Goal: Task Accomplishment & Management: Manage account settings

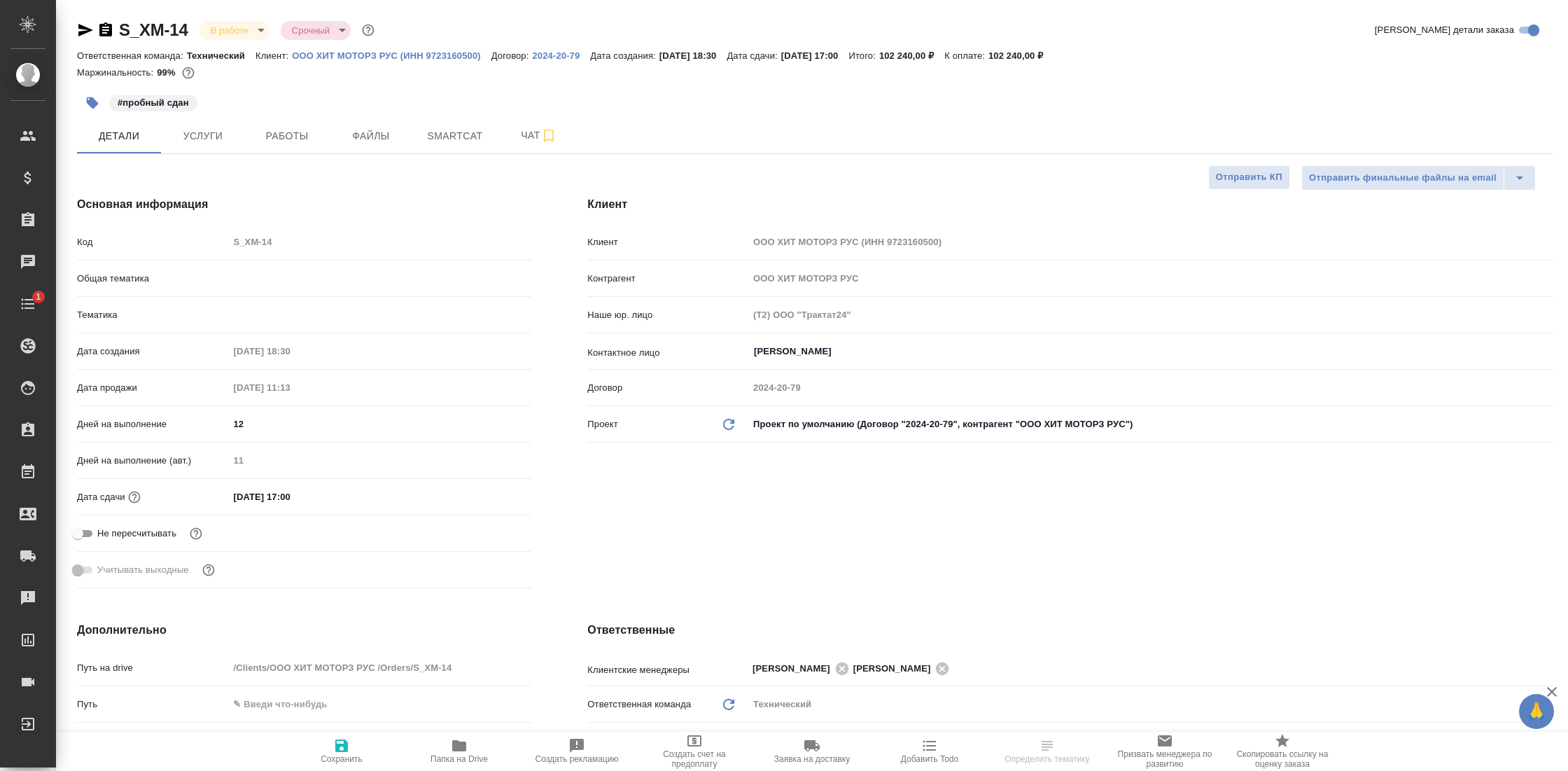
select select "RU"
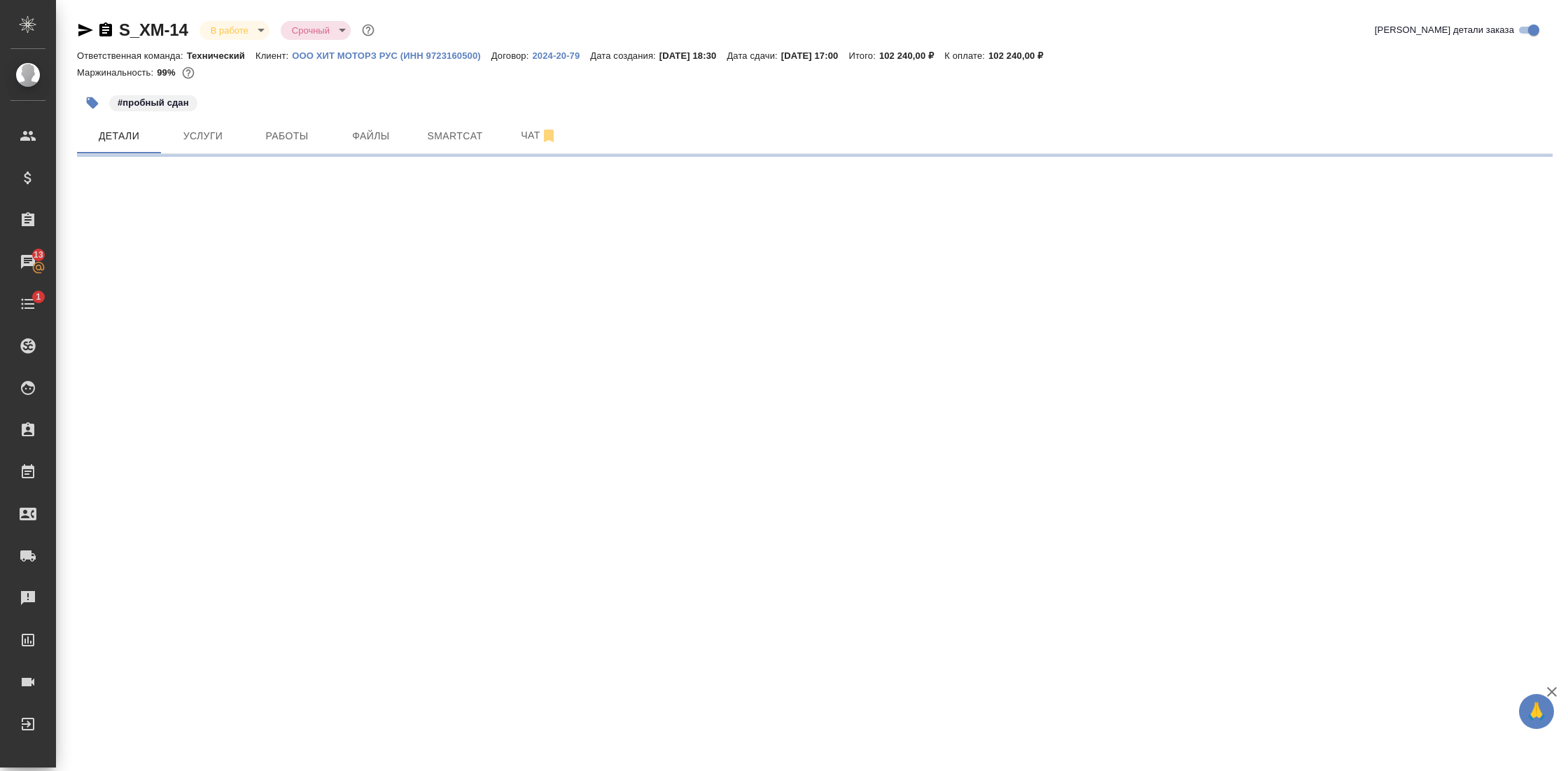
select select "RU"
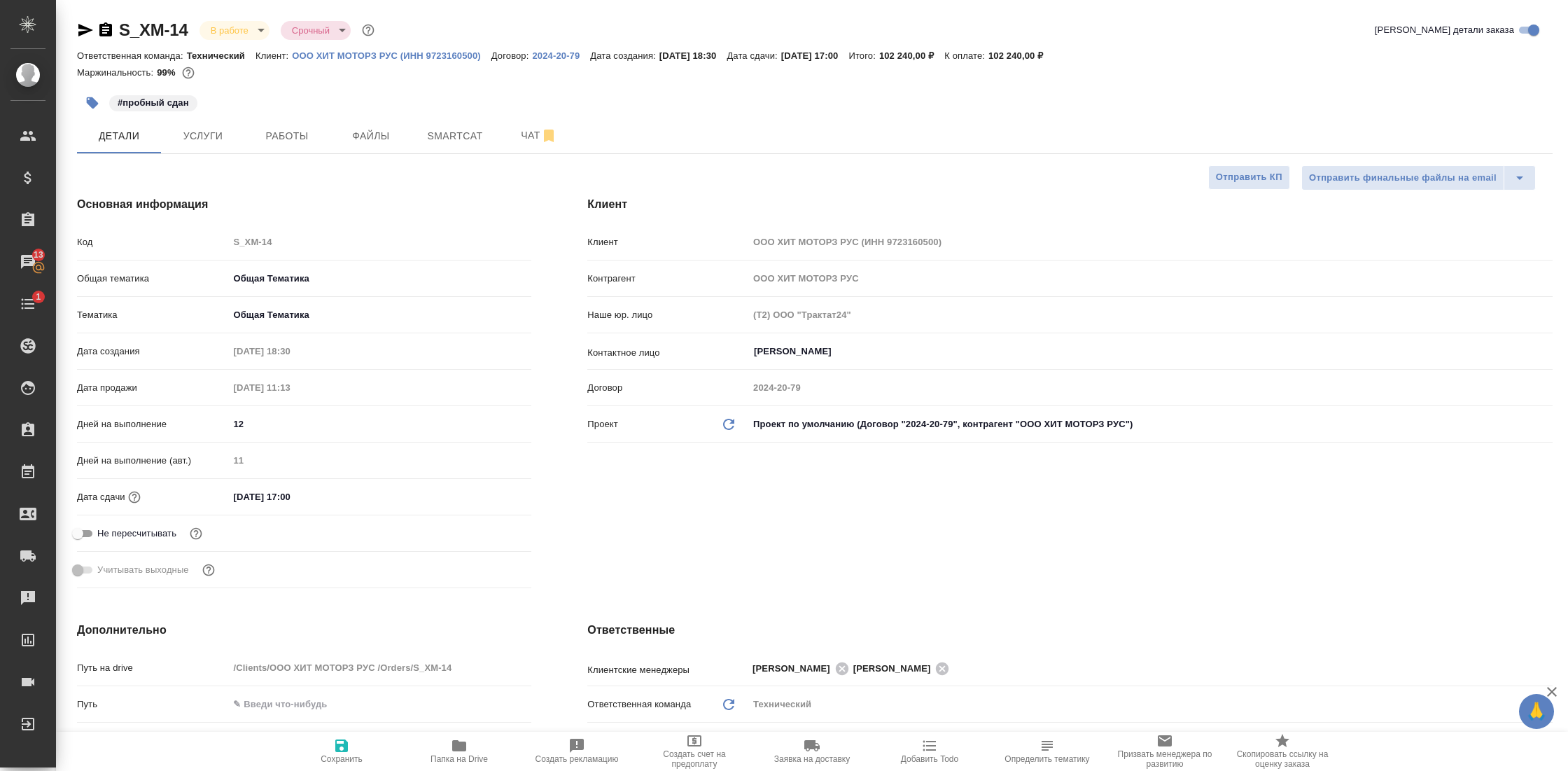
type textarea "x"
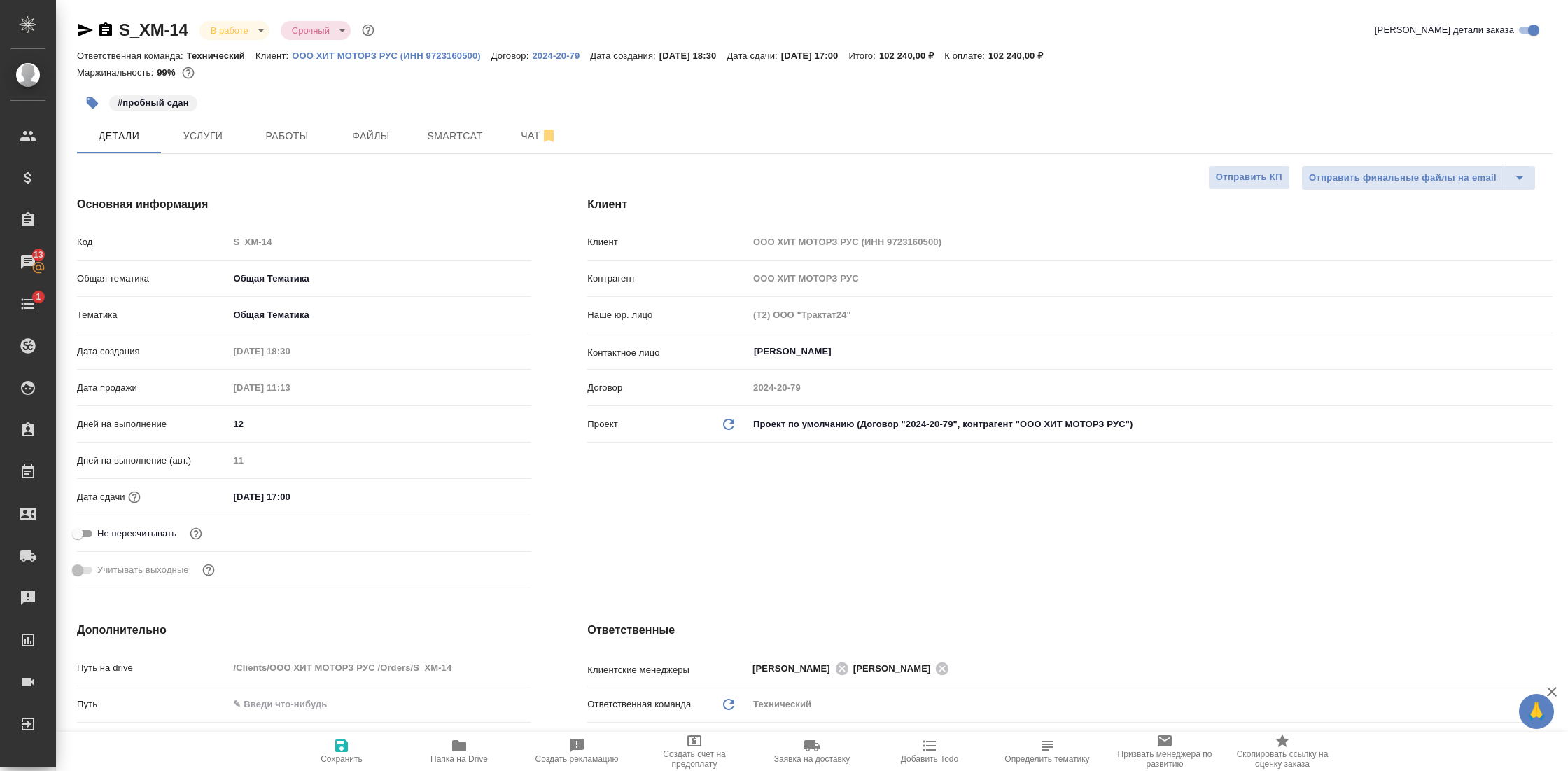
type textarea "x"
click at [523, 135] on span "Чат" at bounding box center [539, 135] width 67 height 17
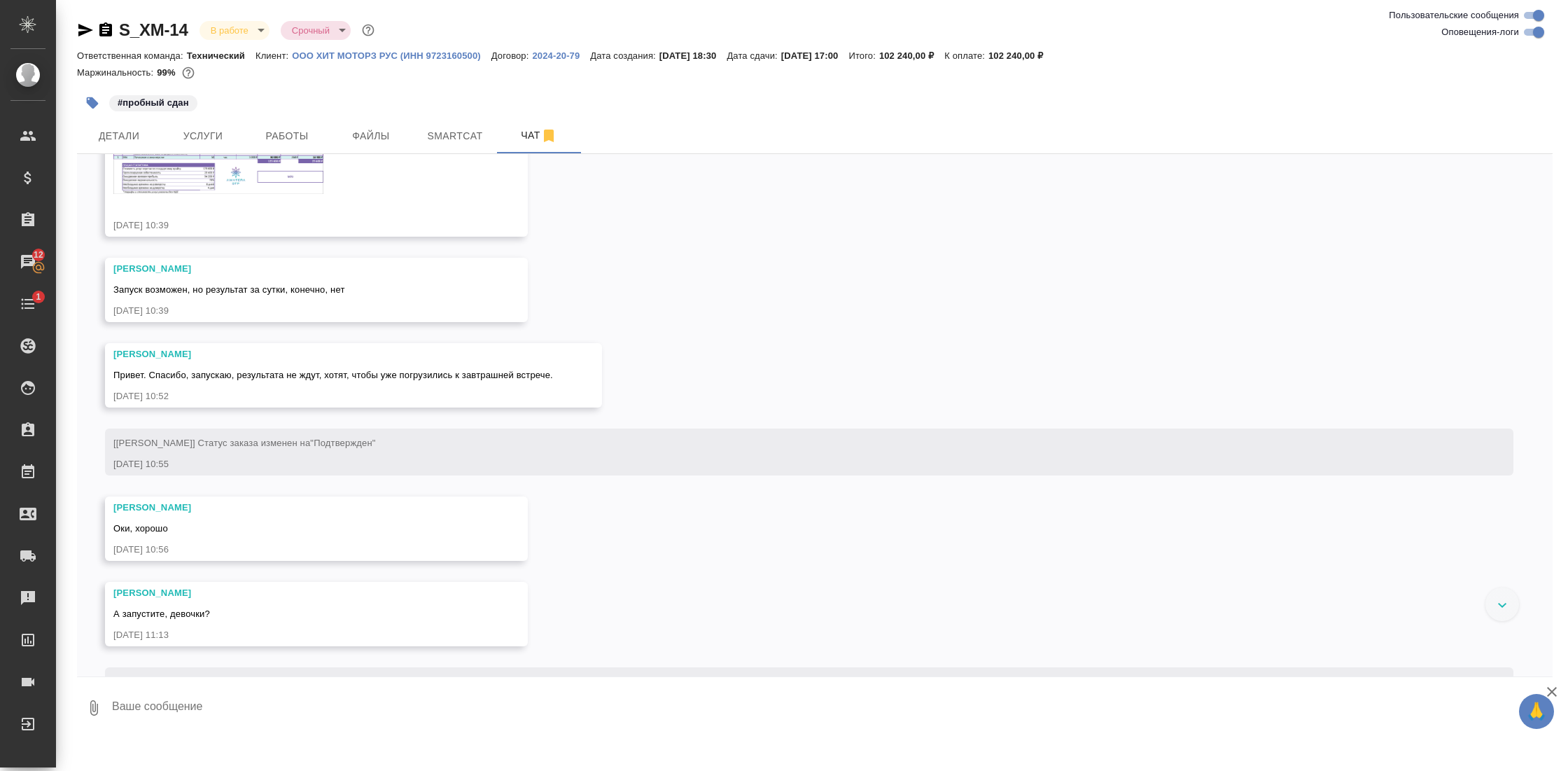
scroll to position [14305, 0]
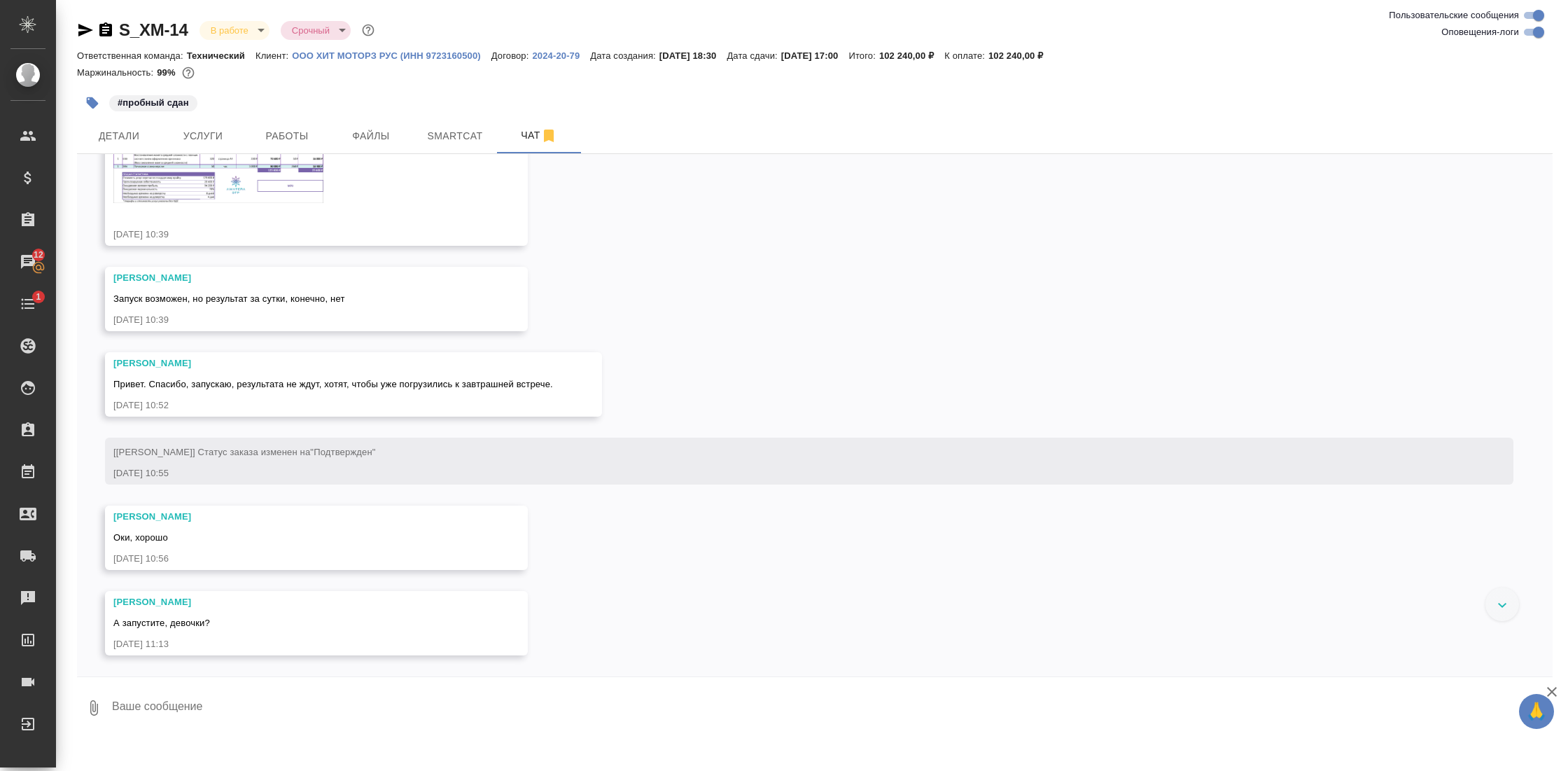
click at [274, 202] on img at bounding box center [218, 172] width 210 height 59
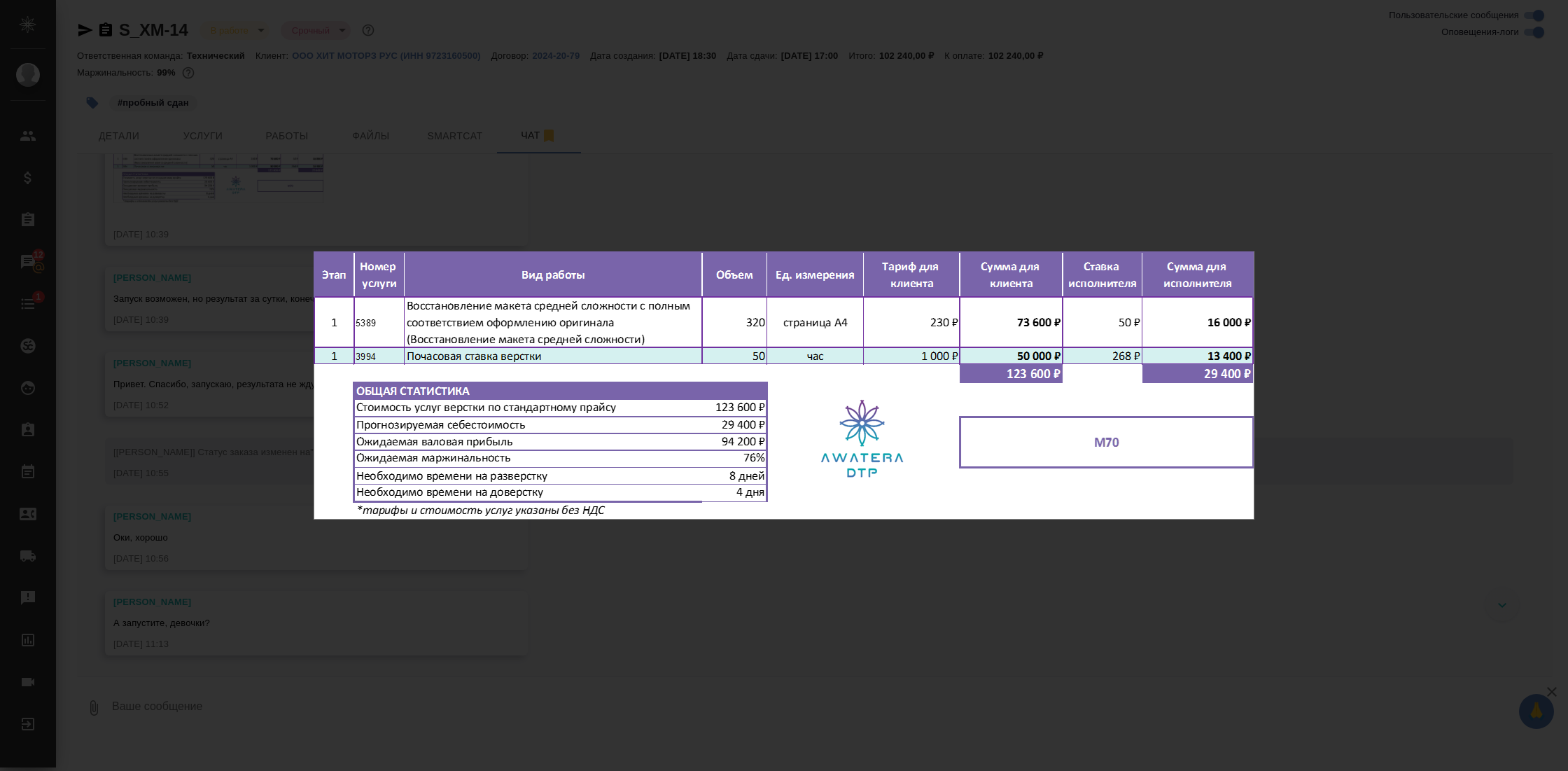
click at [550, 594] on div "М70.png 1 of 1" at bounding box center [784, 385] width 1568 height 771
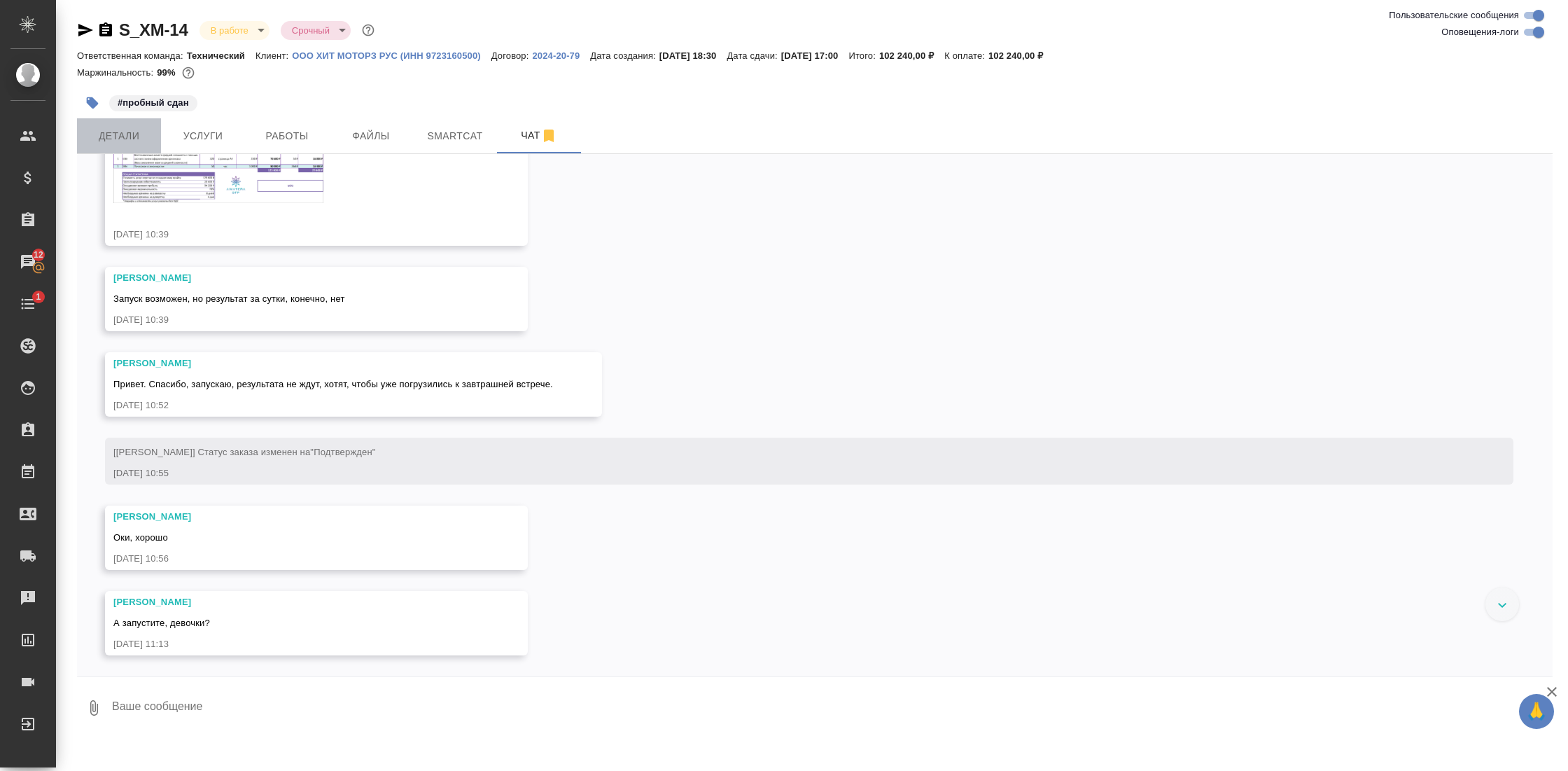
click at [118, 140] on span "Детали" at bounding box center [119, 135] width 67 height 17
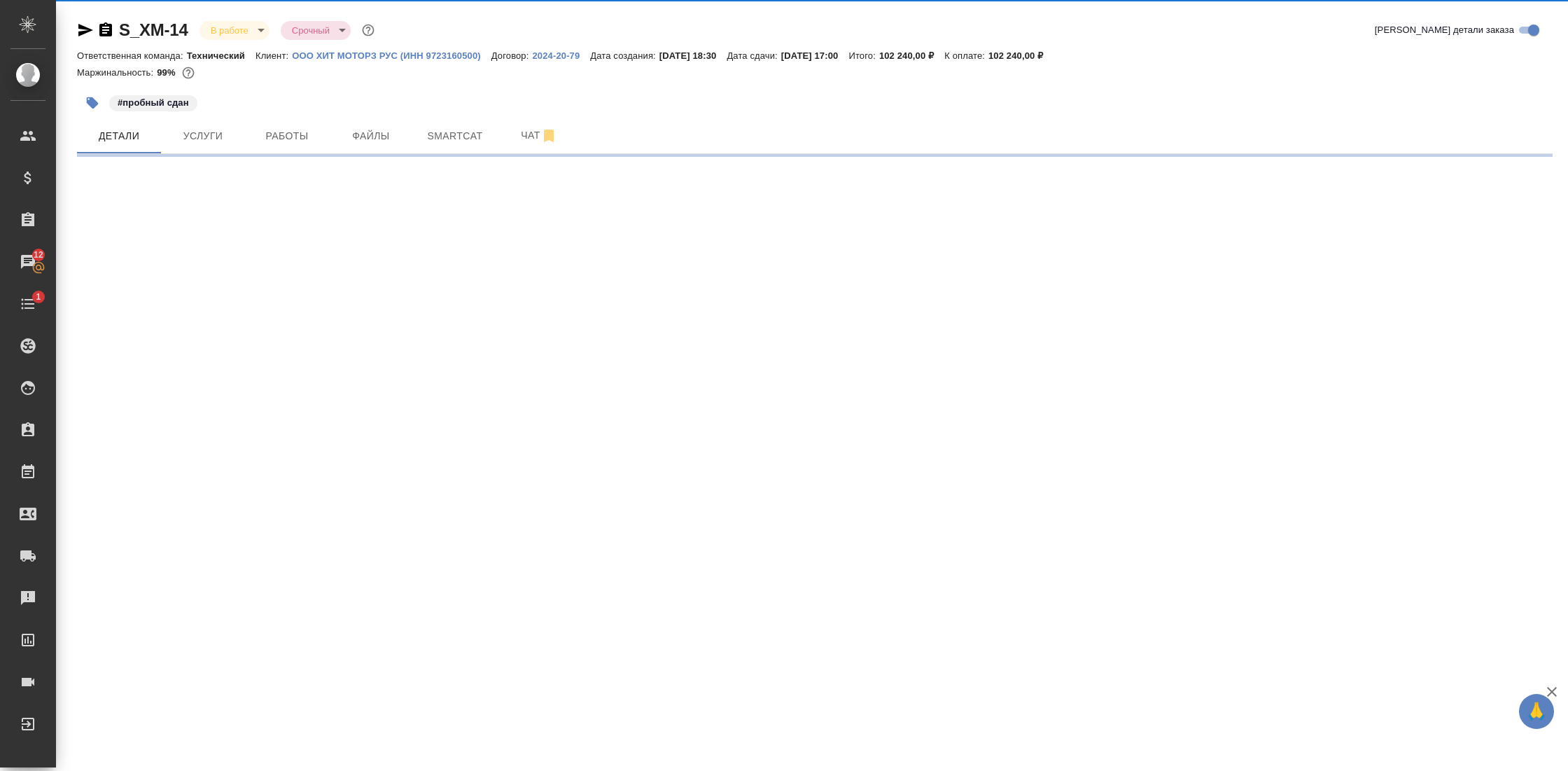
select select "RU"
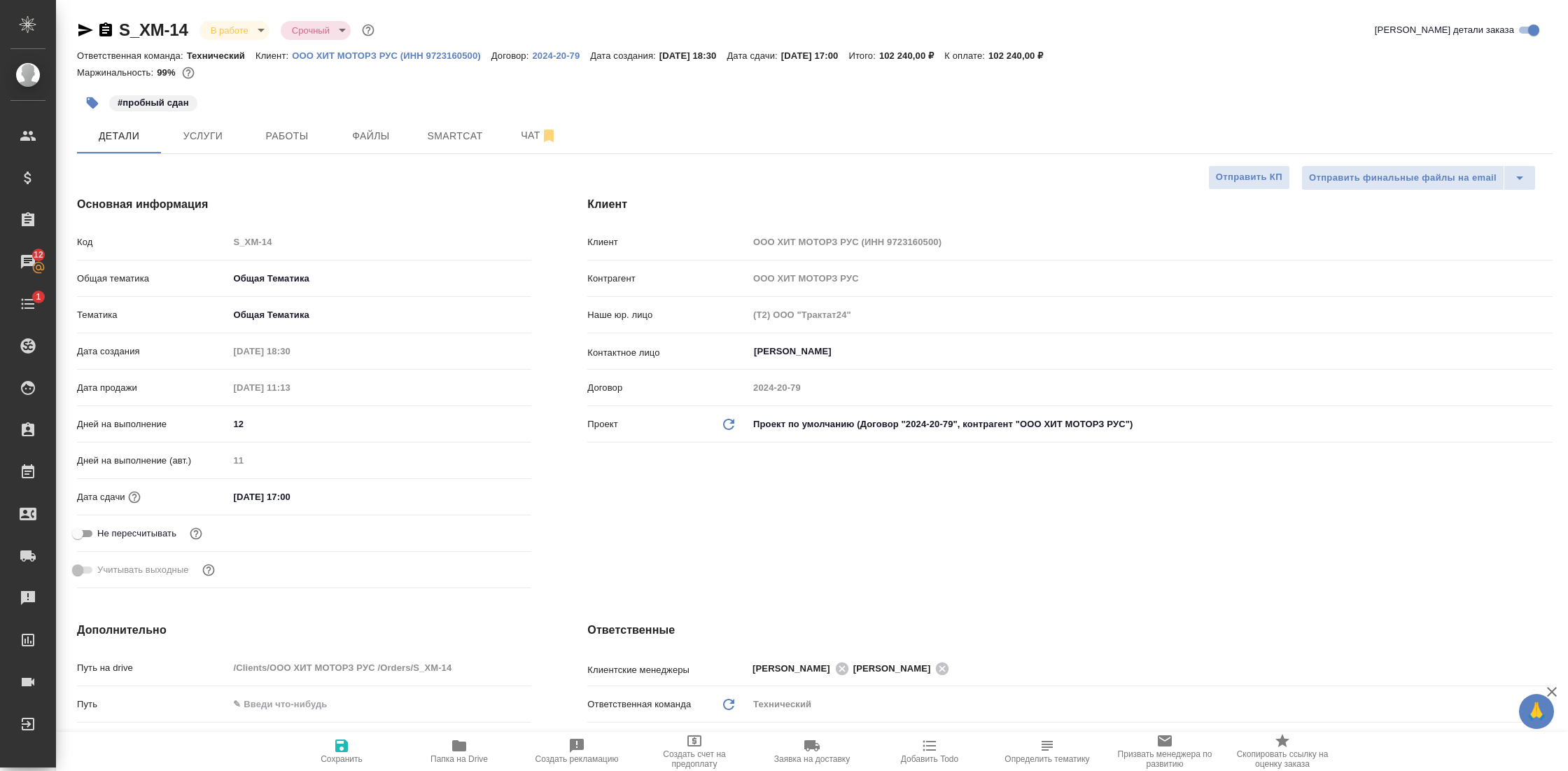
type textarea "x"
click at [459, 747] on icon "button" at bounding box center [459, 746] width 14 height 11
type textarea "x"
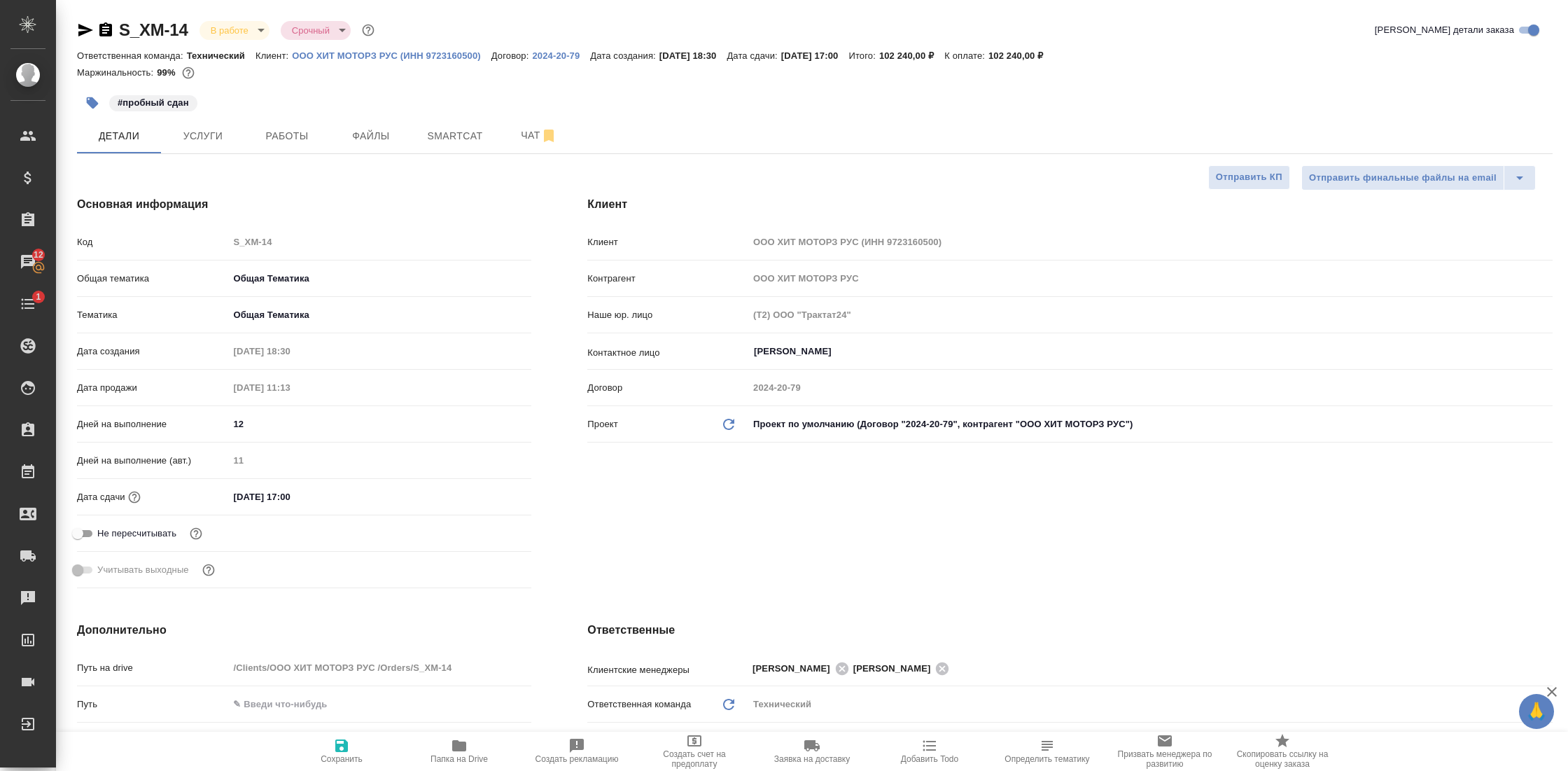
type textarea "x"
